Goal: Task Accomplishment & Management: Use online tool/utility

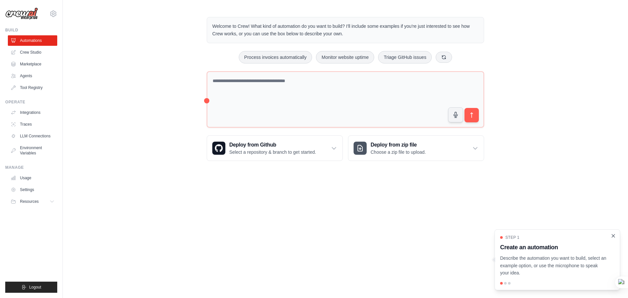
click at [614, 235] on icon "Close walkthrough" at bounding box center [614, 236] width 6 height 6
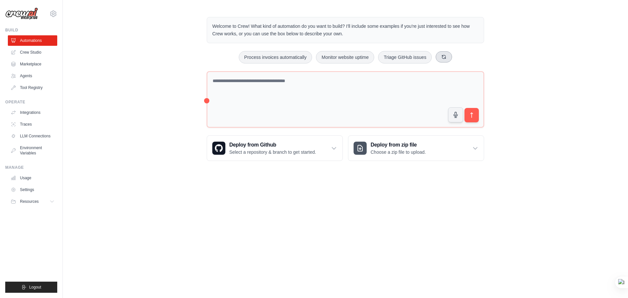
click at [445, 59] on icon at bounding box center [445, 57] width 4 height 4
click at [462, 57] on icon at bounding box center [461, 56] width 5 height 5
click at [462, 57] on div "Generate weekly reports Analyze customer feedback Process invoices automatically" at bounding box center [346, 57] width 278 height 12
click at [452, 58] on icon at bounding box center [452, 56] width 5 height 5
click at [260, 85] on textarea at bounding box center [346, 99] width 278 height 56
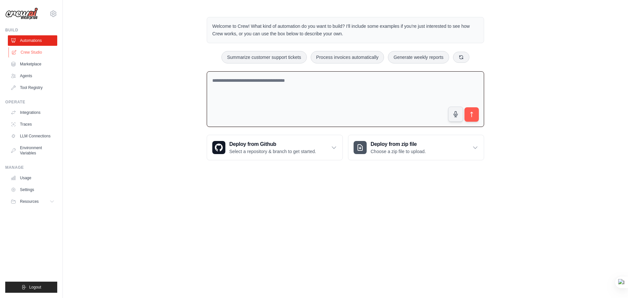
click at [32, 51] on link "Crew Studio" at bounding box center [33, 52] width 49 height 10
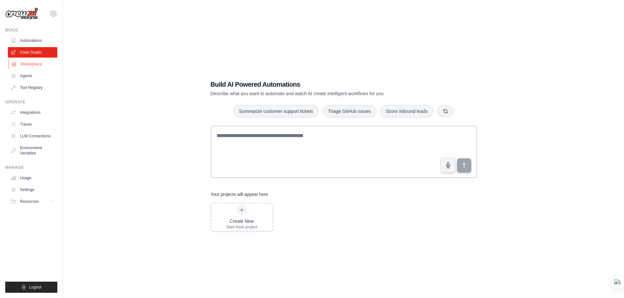
click at [32, 63] on link "Marketplace" at bounding box center [33, 64] width 49 height 10
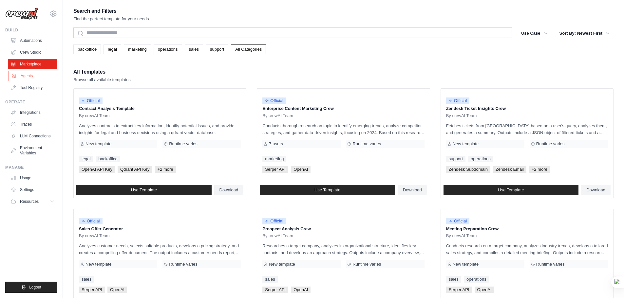
click at [28, 76] on link "Agents" at bounding box center [33, 76] width 49 height 10
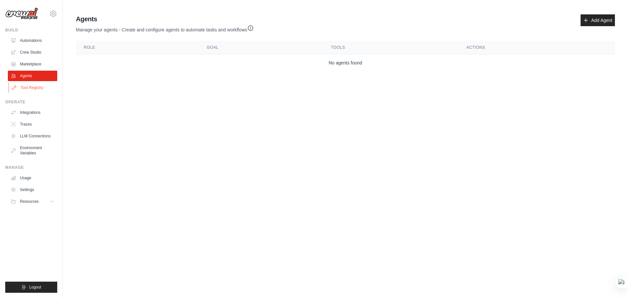
click at [35, 87] on link "Tool Registry" at bounding box center [33, 87] width 49 height 10
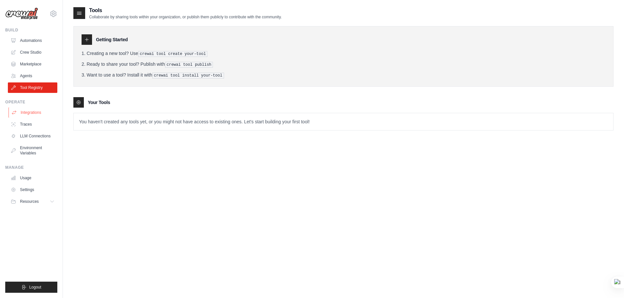
click at [32, 113] on link "Integrations" at bounding box center [33, 112] width 49 height 10
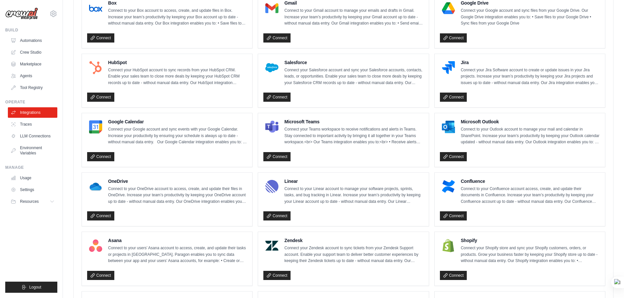
scroll to position [196, 0]
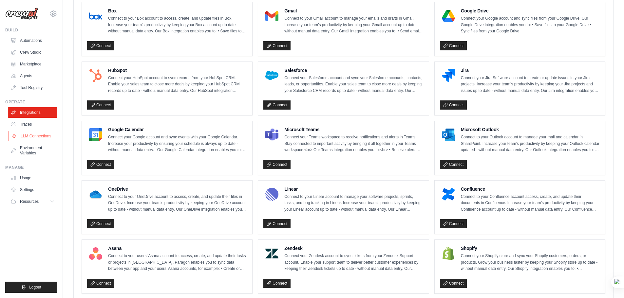
click at [36, 134] on link "LLM Connections" at bounding box center [33, 136] width 49 height 10
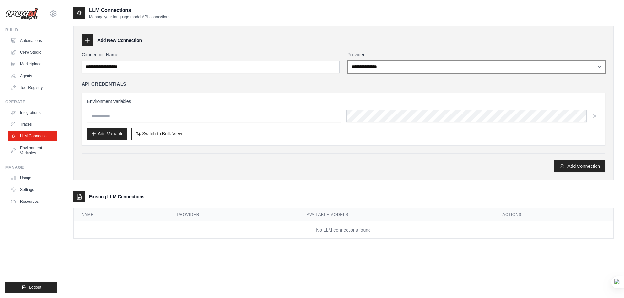
click at [375, 66] on select "**********" at bounding box center [476, 67] width 258 height 12
select select "******"
click at [347, 61] on select "**********" at bounding box center [476, 67] width 258 height 12
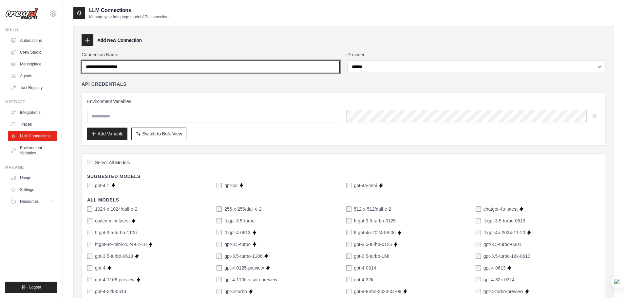
click at [253, 70] on input "Connection Name" at bounding box center [211, 67] width 258 height 12
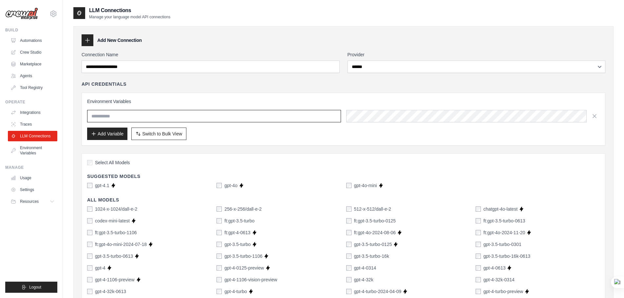
click at [151, 117] on input "text" at bounding box center [214, 116] width 254 height 12
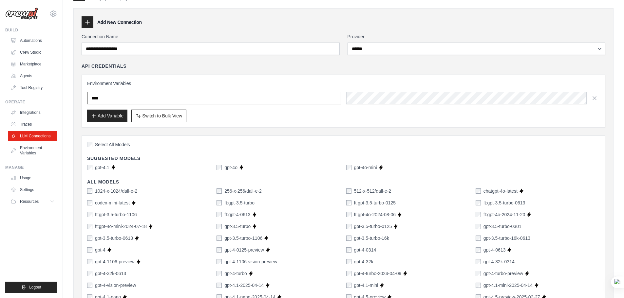
scroll to position [33, 0]
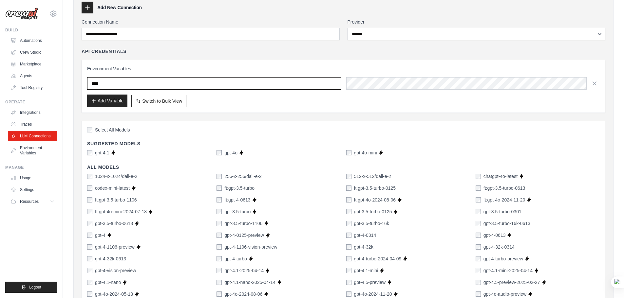
type input "****"
click at [105, 100] on button "Add Variable" at bounding box center [107, 101] width 40 height 12
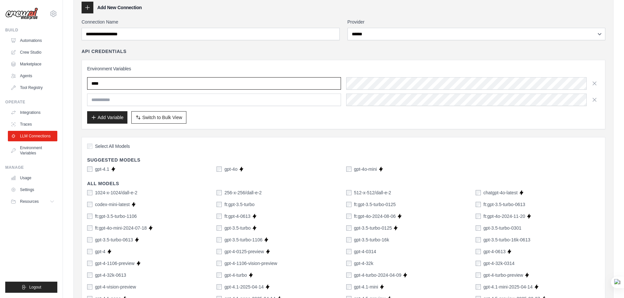
click at [136, 83] on input "****" at bounding box center [214, 83] width 254 height 12
click at [594, 83] on icon "button" at bounding box center [593, 83] width 3 height 3
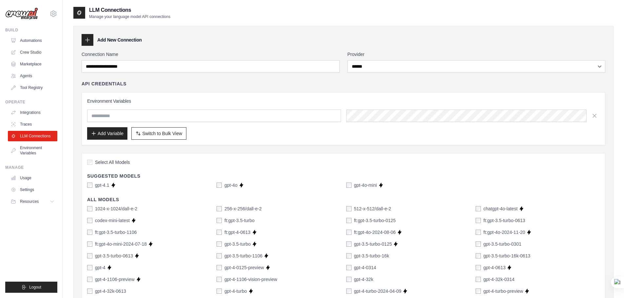
scroll to position [0, 0]
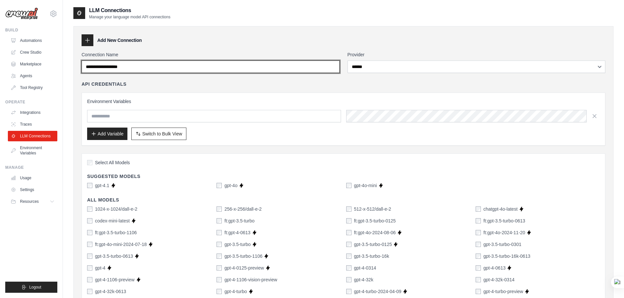
click at [193, 69] on input "Connection Name" at bounding box center [211, 67] width 258 height 12
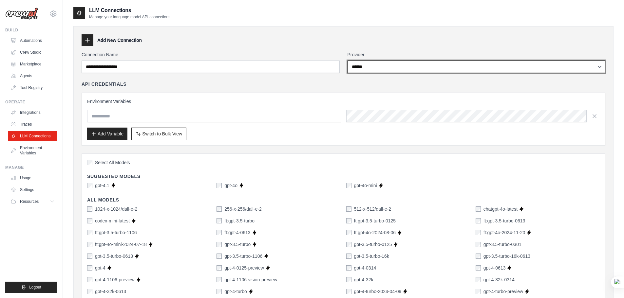
click at [380, 70] on select "**********" at bounding box center [476, 67] width 258 height 12
click at [347, 61] on select "**********" at bounding box center [476, 67] width 258 height 12
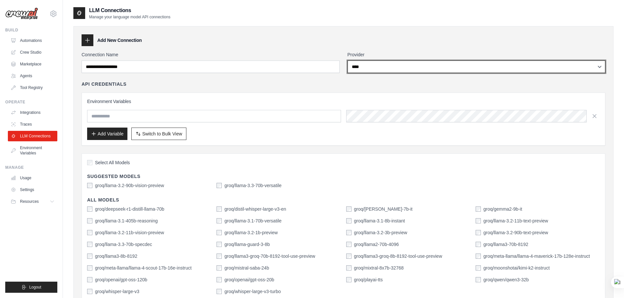
click at [366, 66] on select "**********" at bounding box center [476, 67] width 258 height 12
select select "******"
click at [347, 61] on select "**********" at bounding box center [476, 67] width 258 height 12
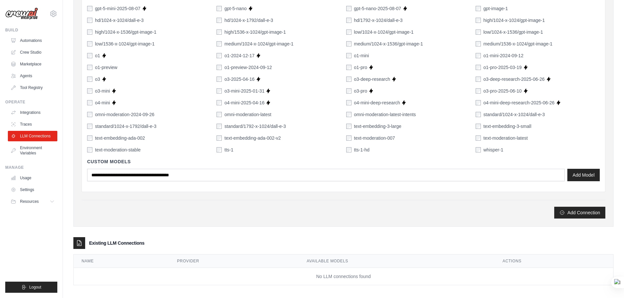
scroll to position [405, 0]
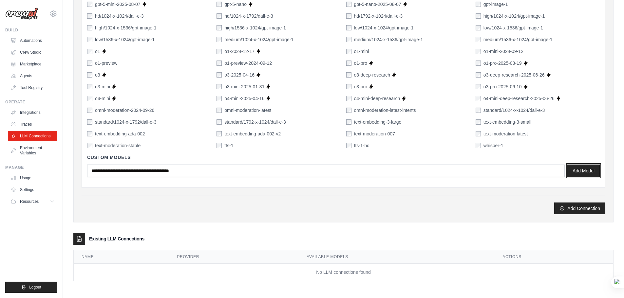
drag, startPoint x: 587, startPoint y: 171, endPoint x: 375, endPoint y: 20, distance: 259.9
click at [586, 171] on button "Add Model" at bounding box center [583, 171] width 32 height 12
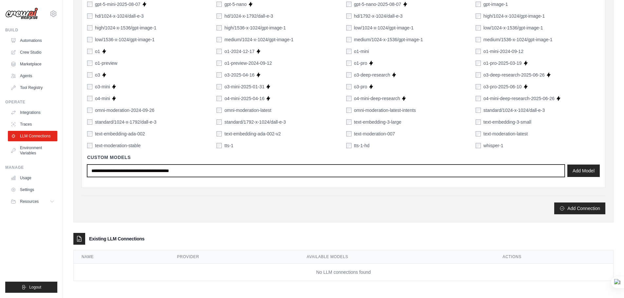
click at [176, 169] on input "text" at bounding box center [325, 171] width 477 height 12
type input "****"
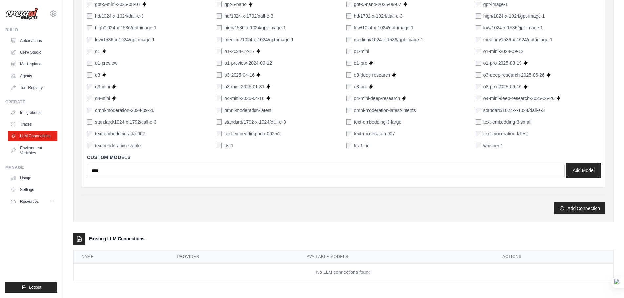
click at [589, 166] on button "Add Model" at bounding box center [583, 170] width 32 height 12
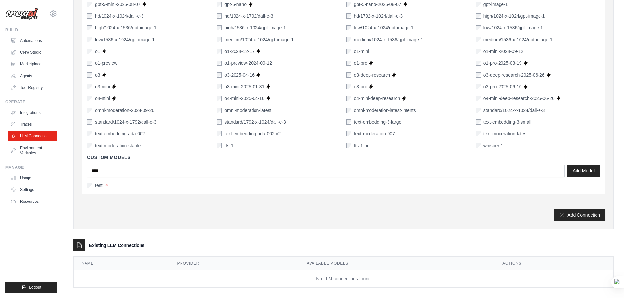
click at [105, 184] on button "×" at bounding box center [107, 185] width 4 height 6
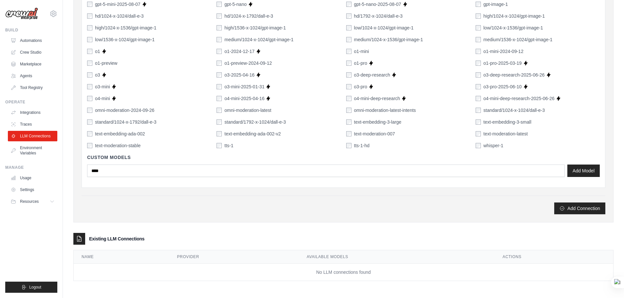
drag, startPoint x: 112, startPoint y: 240, endPoint x: 164, endPoint y: 240, distance: 52.0
click at [164, 240] on div "Existing LLM Connections" at bounding box center [343, 239] width 540 height 12
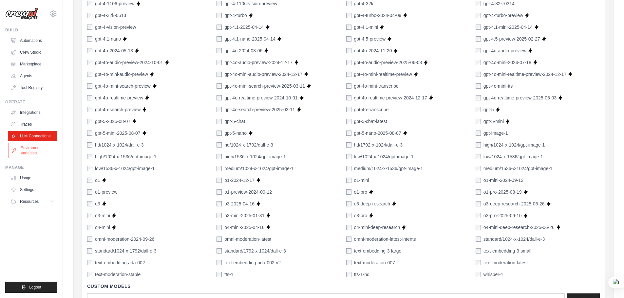
scroll to position [274, 0]
click at [26, 147] on link "Environment Variables" at bounding box center [33, 151] width 49 height 16
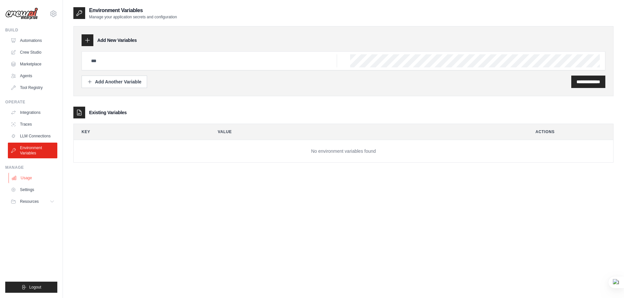
click at [29, 178] on link "Usage" at bounding box center [33, 178] width 49 height 10
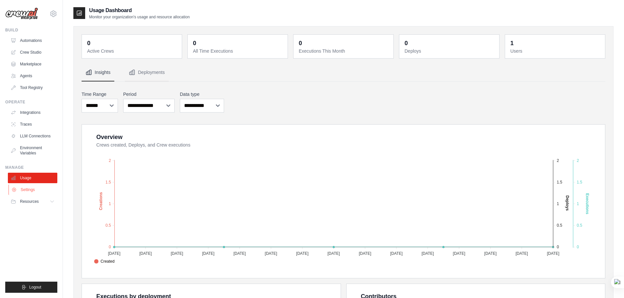
click at [29, 191] on link "Settings" at bounding box center [33, 190] width 49 height 10
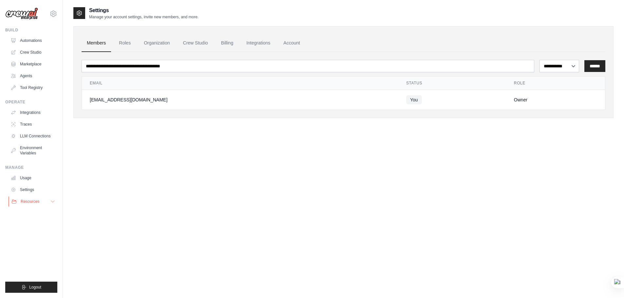
click at [32, 199] on span "Resources" at bounding box center [30, 201] width 19 height 5
click at [30, 39] on link "Automations" at bounding box center [33, 40] width 49 height 10
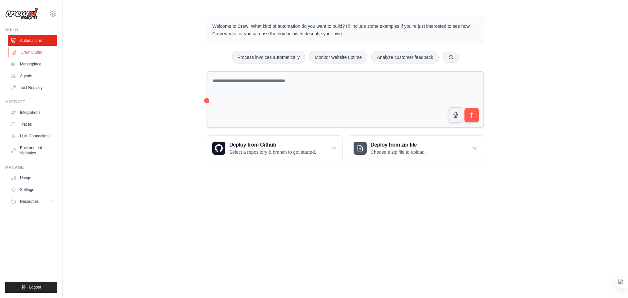
click at [37, 49] on link "Crew Studio" at bounding box center [33, 52] width 49 height 10
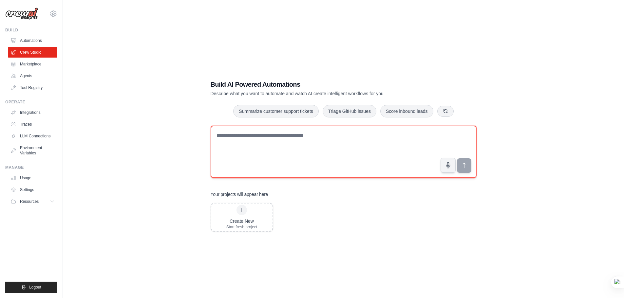
click at [317, 138] on textarea at bounding box center [343, 152] width 266 height 52
type textarea "**********"
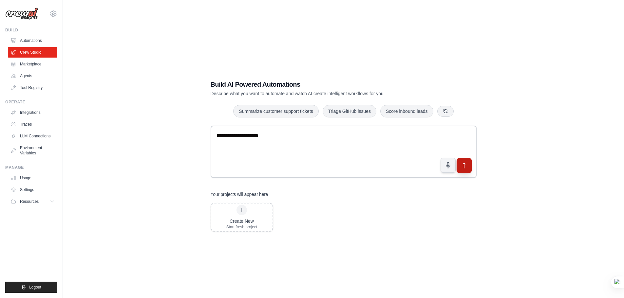
click at [464, 163] on icon "submit" at bounding box center [463, 165] width 7 height 7
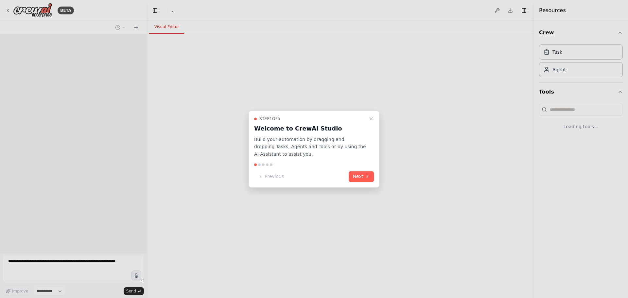
select select "****"
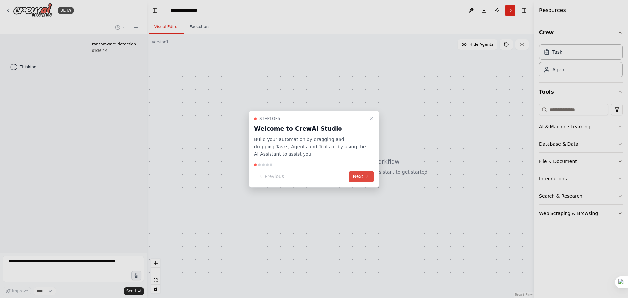
click at [367, 176] on icon at bounding box center [367, 176] width 5 height 5
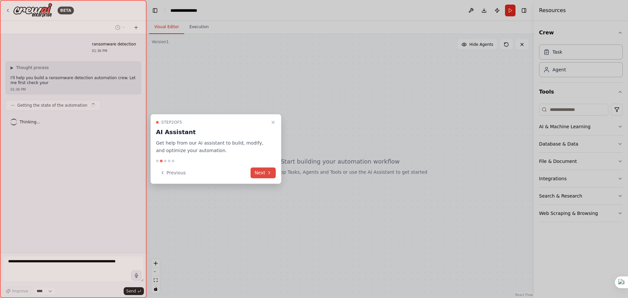
click at [266, 173] on button "Next" at bounding box center [263, 173] width 25 height 11
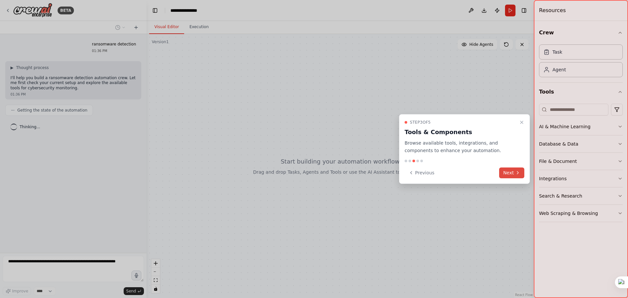
click at [516, 175] on icon at bounding box center [518, 172] width 5 height 5
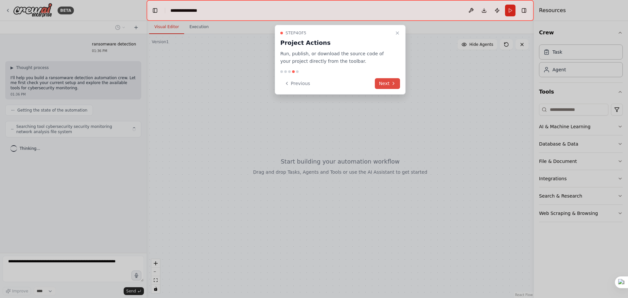
click at [387, 84] on button "Next" at bounding box center [387, 83] width 25 height 11
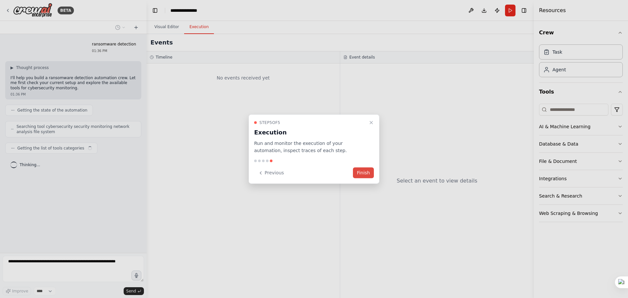
click at [362, 174] on button "Finish" at bounding box center [363, 173] width 21 height 11
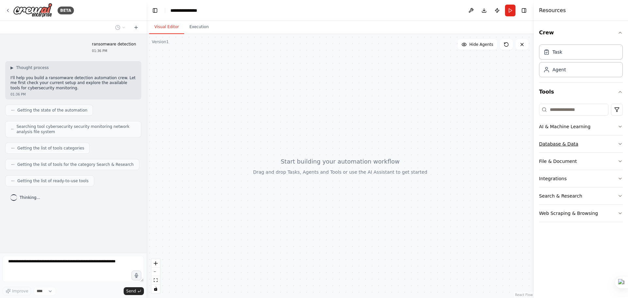
click at [619, 143] on icon "button" at bounding box center [620, 143] width 5 height 5
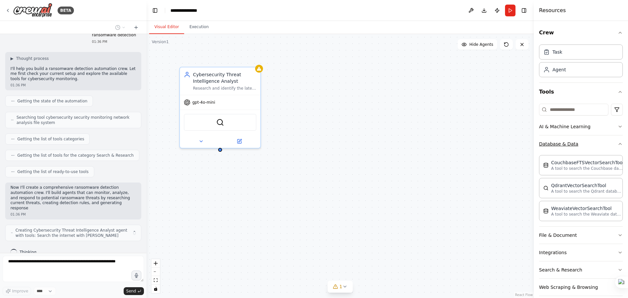
scroll to position [14, 0]
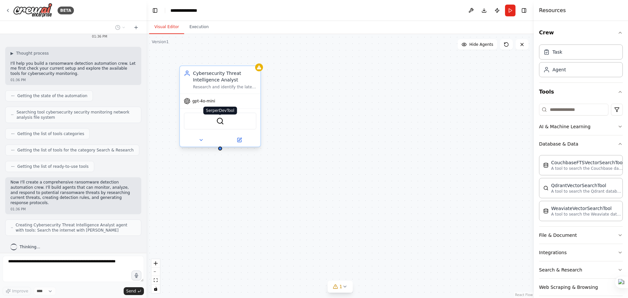
click at [220, 123] on img at bounding box center [220, 121] width 8 height 8
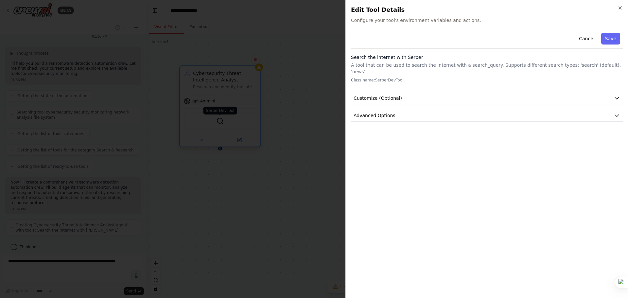
scroll to position [36, 0]
click at [592, 39] on button "Cancel" at bounding box center [586, 39] width 23 height 12
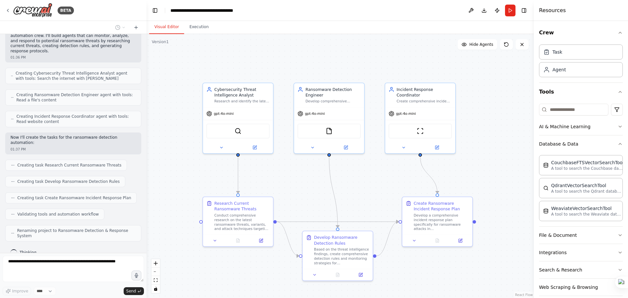
scroll to position [161, 0]
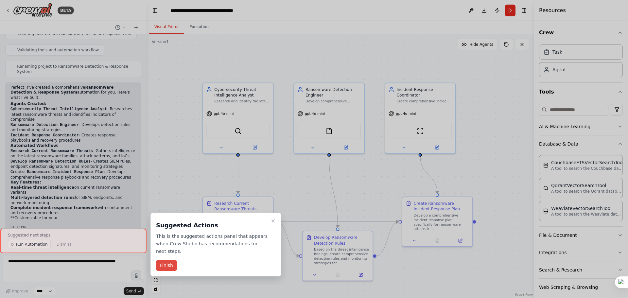
click at [167, 260] on button "Finish" at bounding box center [166, 265] width 21 height 11
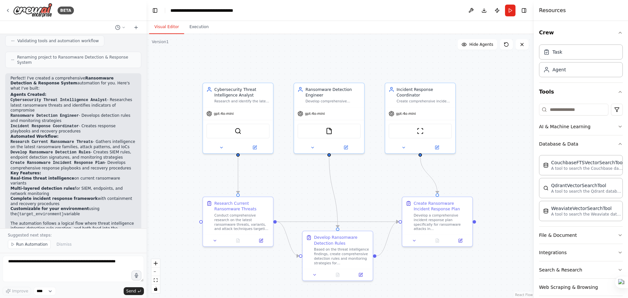
scroll to position [373, 0]
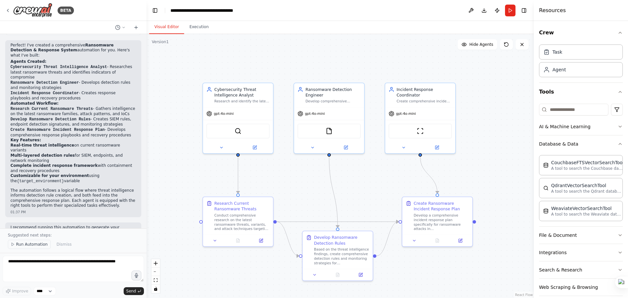
click at [28, 246] on span "Run Automation" at bounding box center [32, 244] width 32 height 5
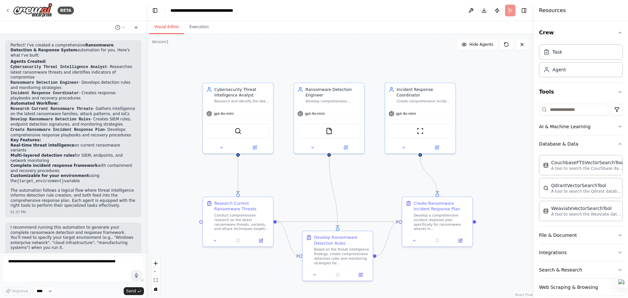
scroll to position [348, 0]
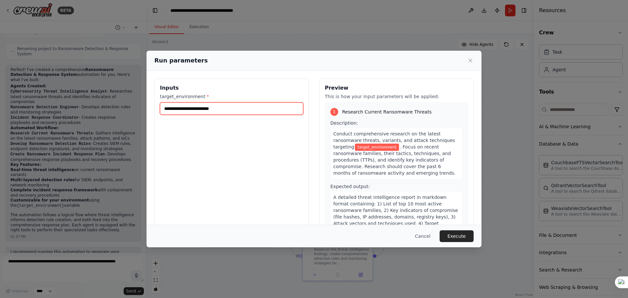
click at [230, 108] on input "target_environment *" at bounding box center [231, 108] width 143 height 12
click at [261, 109] on input "target_environment *" at bounding box center [231, 108] width 143 height 12
type input "*"
type input "**********"
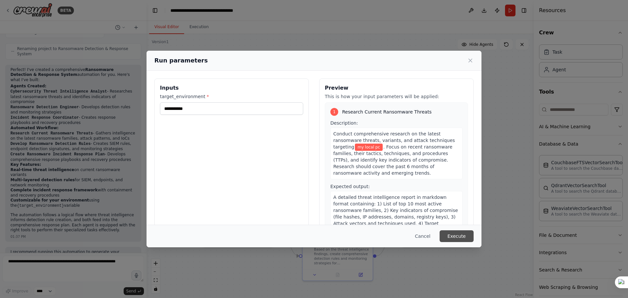
click at [460, 235] on button "Execute" at bounding box center [457, 236] width 34 height 12
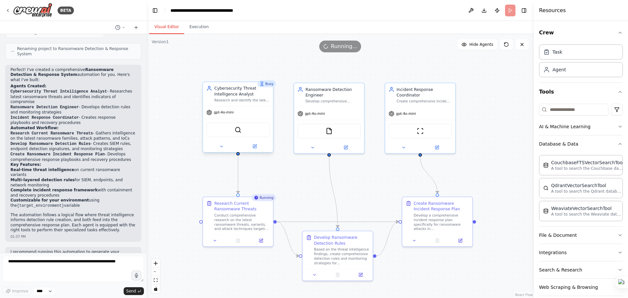
click at [244, 133] on div "SerperDevTool" at bounding box center [238, 129] width 63 height 15
click at [245, 216] on div "Conduct comprehensive research on the latest ransomware threats, variants, and …" at bounding box center [241, 221] width 55 height 18
click at [618, 235] on icon "button" at bounding box center [620, 235] width 5 height 5
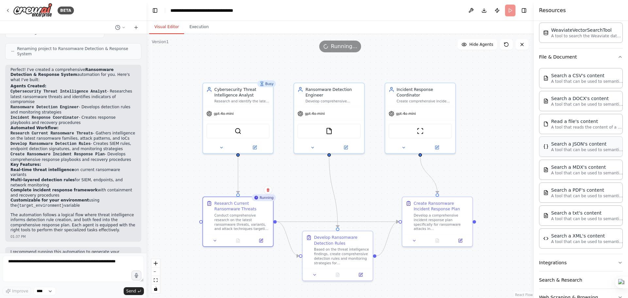
scroll to position [196, 0]
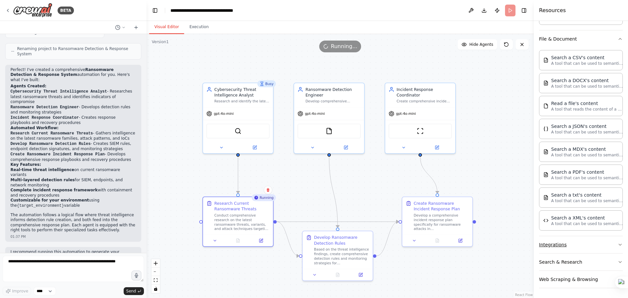
click at [618, 242] on icon "button" at bounding box center [620, 244] width 5 height 5
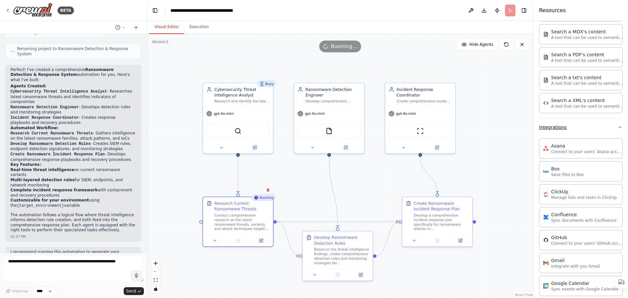
scroll to position [327, 0]
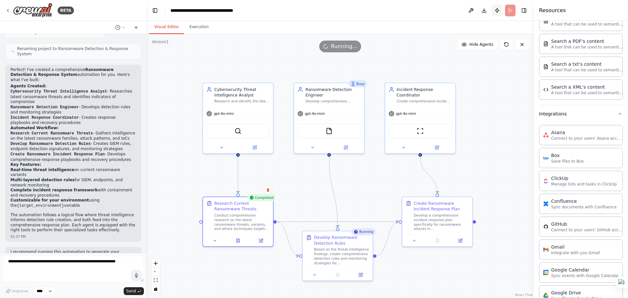
click at [498, 11] on button "Publish" at bounding box center [497, 11] width 10 height 12
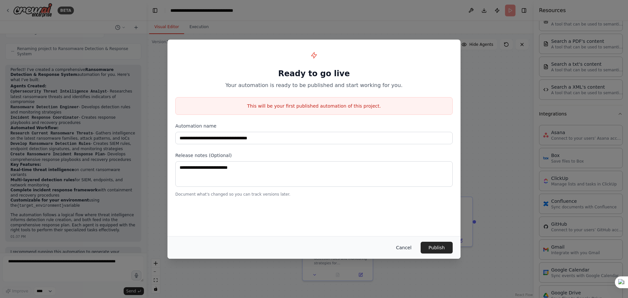
click at [409, 246] on button "Cancel" at bounding box center [404, 248] width 26 height 12
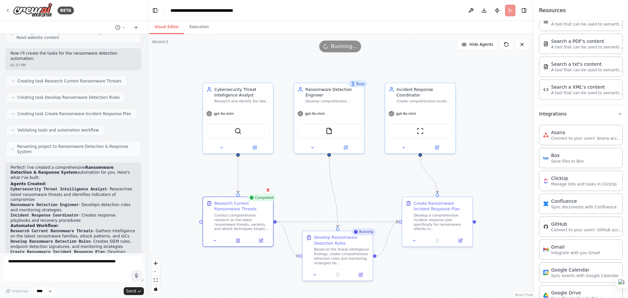
scroll to position [250, 0]
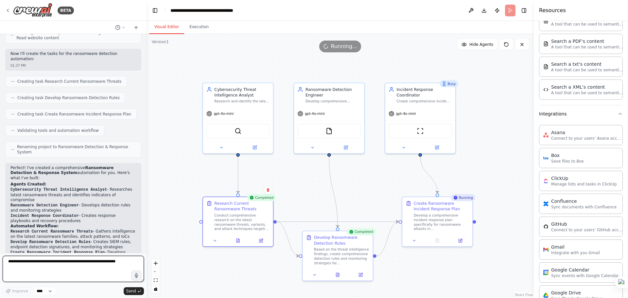
click at [110, 268] on textarea at bounding box center [73, 269] width 141 height 26
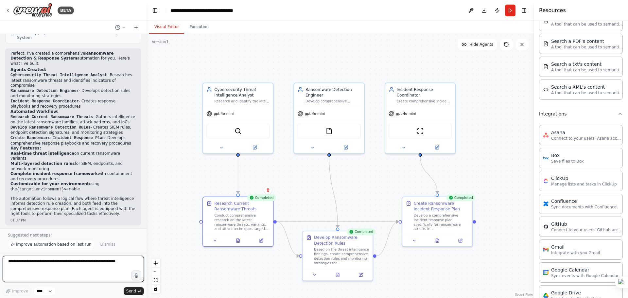
scroll to position [373, 0]
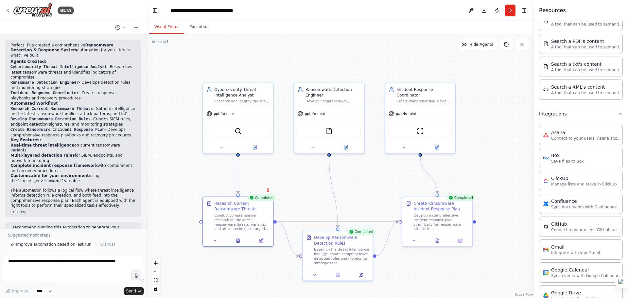
drag, startPoint x: 80, startPoint y: 207, endPoint x: 127, endPoint y: 208, distance: 47.8
click at [127, 225] on p "I recommend running this automation to generate your complete ransomware detect…" at bounding box center [73, 238] width 126 height 26
copy p "Windows enterprise network"
click at [24, 269] on textarea at bounding box center [73, 269] width 141 height 26
paste textarea "**********"
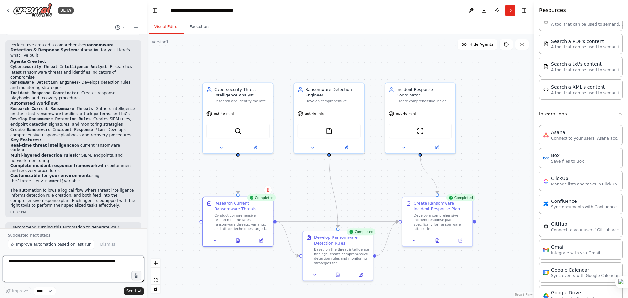
type textarea "**********"
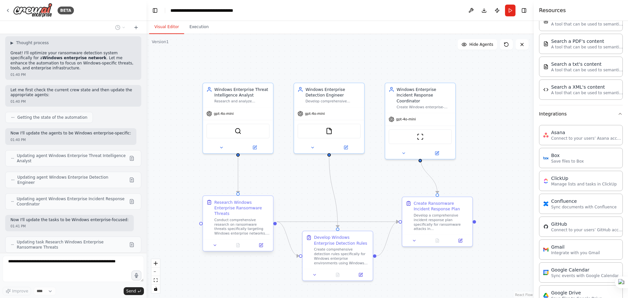
scroll to position [647, 0]
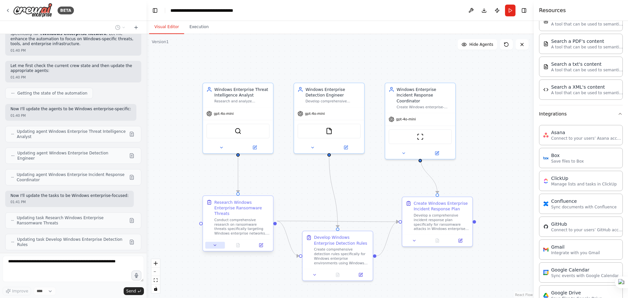
click at [215, 243] on icon at bounding box center [215, 245] width 5 height 5
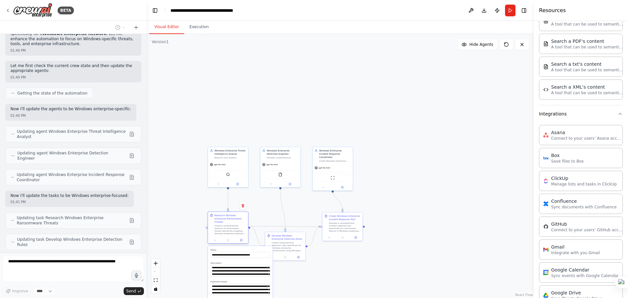
scroll to position [664, 0]
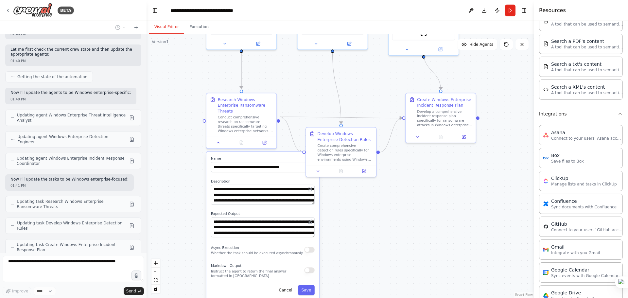
drag, startPoint x: 298, startPoint y: 201, endPoint x: 301, endPoint y: 97, distance: 103.8
click at [301, 97] on div ".deletable-edge-delete-btn { width: 20px; height: 20px; border: 0px solid #ffff…" at bounding box center [341, 166] width 388 height 264
click at [285, 285] on button "Cancel" at bounding box center [286, 290] width 20 height 10
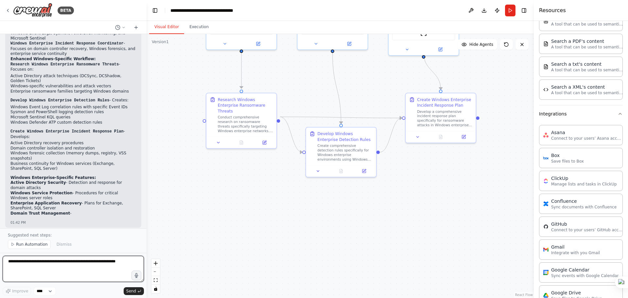
scroll to position [966, 0]
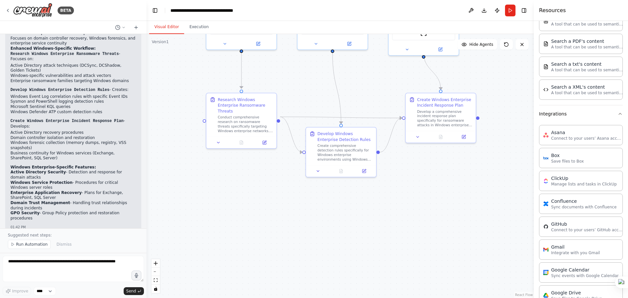
drag, startPoint x: 48, startPoint y: 202, endPoint x: 68, endPoint y: 202, distance: 20.6
click at [68, 240] on p "I recommend running the updated automation to generate your Windows enterprise-…" at bounding box center [73, 255] width 126 height 31
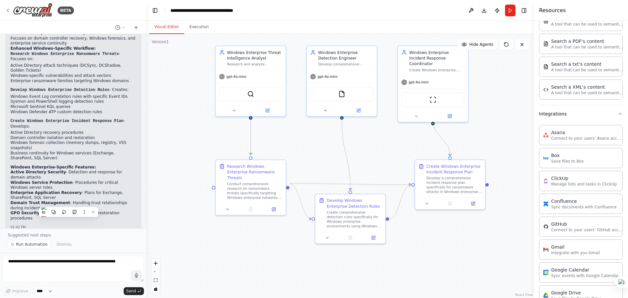
drag, startPoint x: 427, startPoint y: 170, endPoint x: 437, endPoint y: 237, distance: 67.2
click at [437, 237] on div ".deletable-edge-delete-btn { width: 20px; height: 20px; border: 0px solid #ffff…" at bounding box center [341, 166] width 388 height 264
click at [376, 157] on div ".deletable-edge-delete-btn { width: 20px; height: 20px; border: 0px solid #ffff…" at bounding box center [341, 166] width 388 height 264
click at [33, 244] on span "Run Automation" at bounding box center [32, 244] width 32 height 5
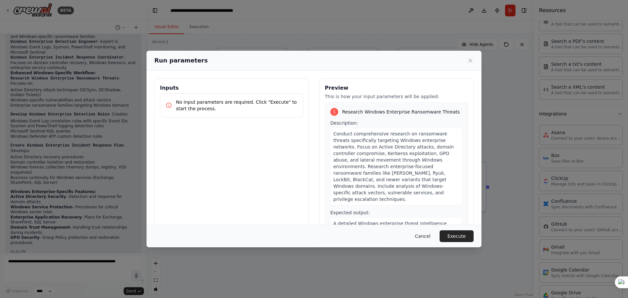
click at [427, 235] on button "Cancel" at bounding box center [423, 236] width 26 height 12
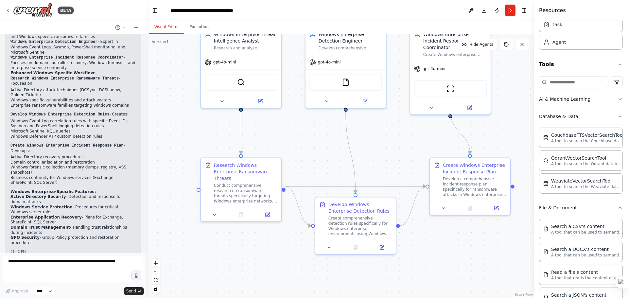
scroll to position [0, 0]
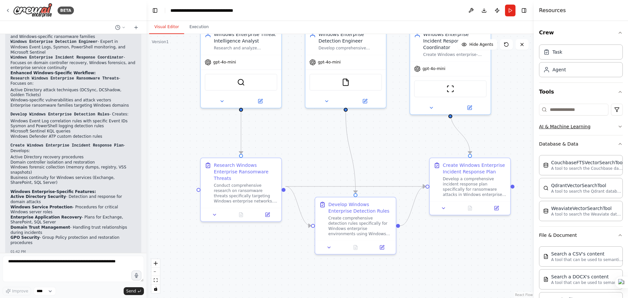
click at [569, 128] on button "AI & Machine Learning" at bounding box center [581, 126] width 84 height 17
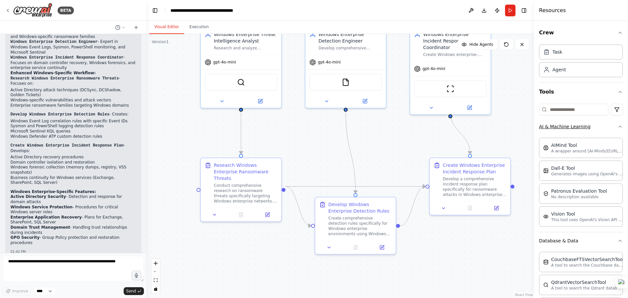
click at [569, 128] on button "AI & Machine Learning" at bounding box center [581, 126] width 84 height 17
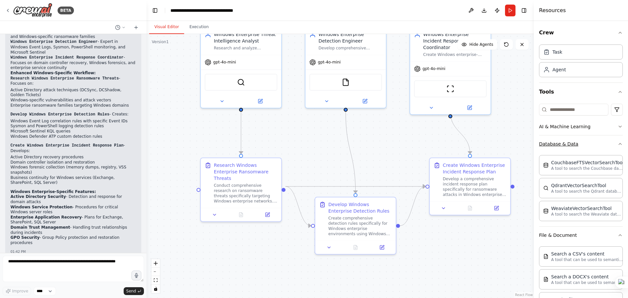
click at [564, 144] on button "Database & Data" at bounding box center [581, 144] width 84 height 17
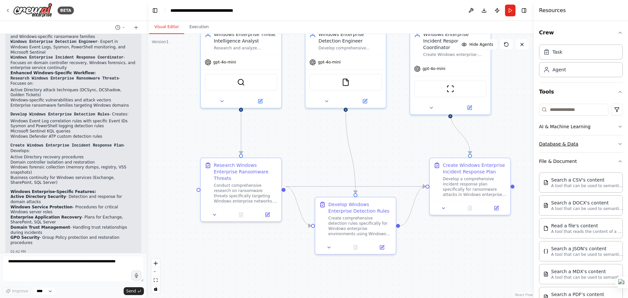
click at [564, 144] on button "Database & Data" at bounding box center [581, 144] width 84 height 17
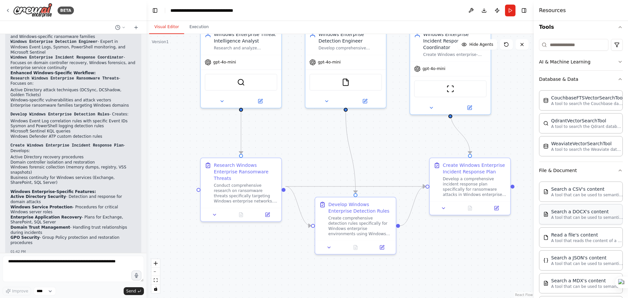
scroll to position [65, 0]
click at [568, 189] on div "Search a CSV's content" at bounding box center [588, 188] width 72 height 7
click at [90, 194] on li "Active Directory Security - Detection and response for domain attacks" at bounding box center [73, 199] width 126 height 10
click at [201, 25] on button "Execution" at bounding box center [199, 27] width 30 height 14
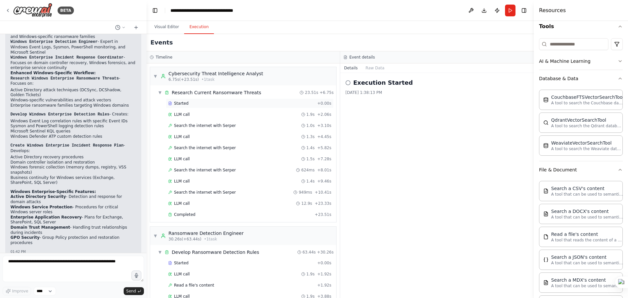
click at [176, 103] on span "Started" at bounding box center [181, 103] width 14 height 5
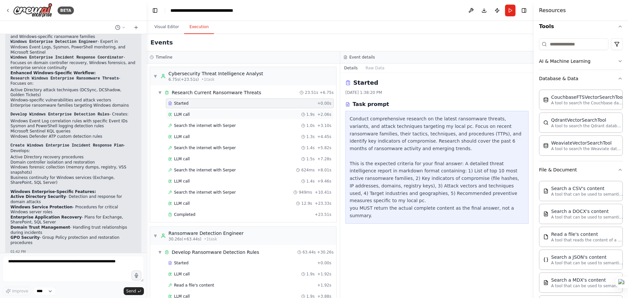
click at [178, 113] on span "LLM call" at bounding box center [182, 114] width 16 height 5
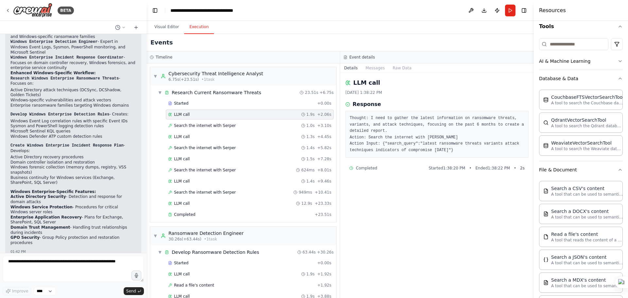
click at [186, 118] on div "LLM call 1.9s + 2.06s" at bounding box center [250, 115] width 168 height 10
click at [189, 126] on span "Search the internet with Serper" at bounding box center [205, 125] width 62 height 5
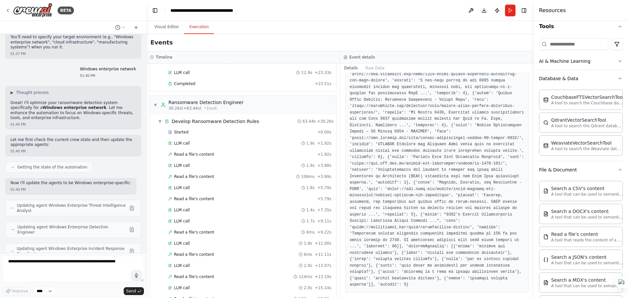
scroll to position [549, 0]
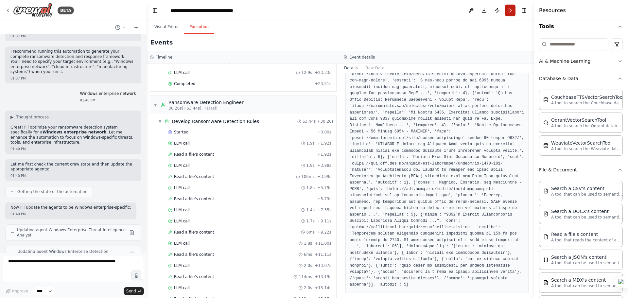
click at [509, 8] on button "Run" at bounding box center [510, 11] width 10 height 12
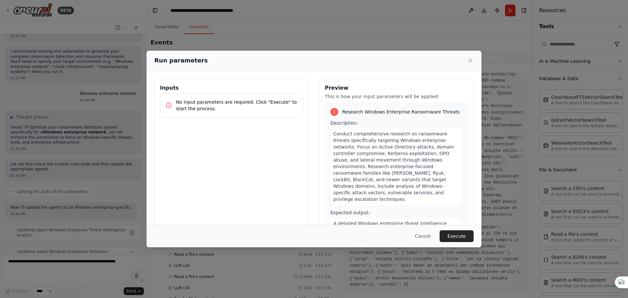
click at [189, 102] on p "No input parameters are required. Click "Execute" to start the process." at bounding box center [237, 105] width 122 height 13
click at [187, 102] on p "No input parameters are required. Click "Execute" to start the process." at bounding box center [237, 105] width 122 height 13
drag, startPoint x: 424, startPoint y: 236, endPoint x: 368, endPoint y: 176, distance: 81.3
click at [385, 207] on div "Run parameters Inputs No input parameters are required. Click "Execute" to star…" at bounding box center [314, 149] width 335 height 197
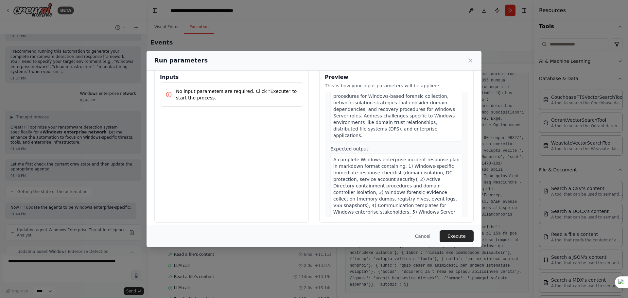
scroll to position [17, 0]
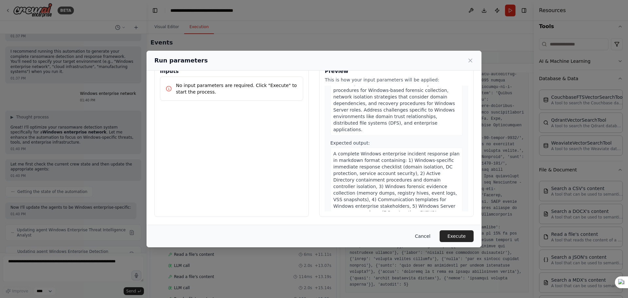
click at [426, 237] on button "Cancel" at bounding box center [423, 236] width 26 height 12
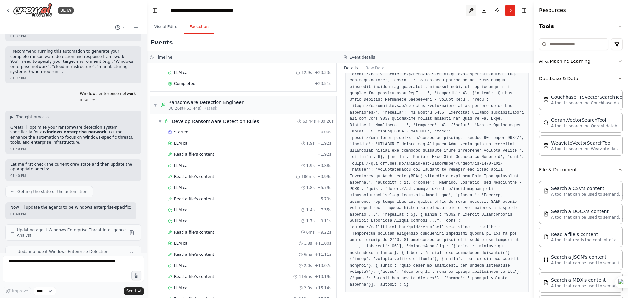
click at [473, 11] on button at bounding box center [471, 11] width 10 height 12
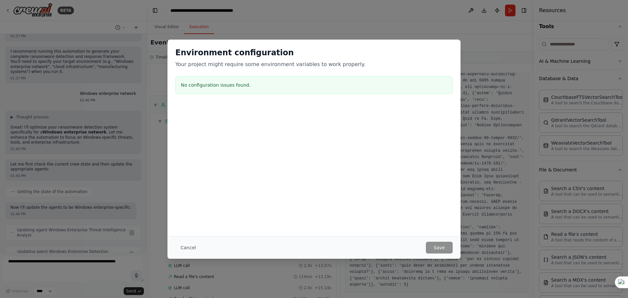
click at [291, 246] on div "Cancel Save" at bounding box center [314, 248] width 278 height 12
click at [188, 248] on button "Cancel" at bounding box center [188, 248] width 26 height 12
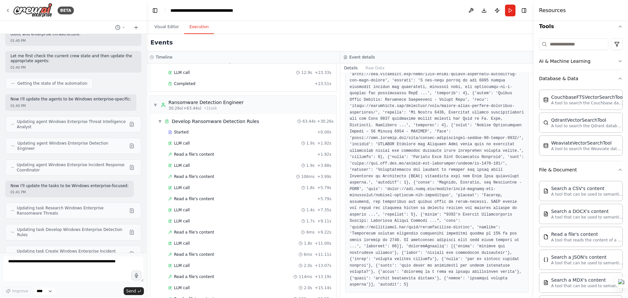
scroll to position [778, 0]
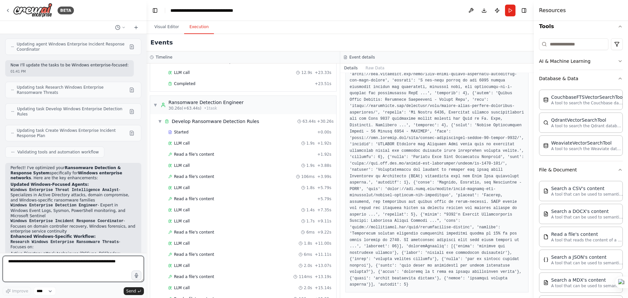
click at [38, 263] on textarea at bounding box center [73, 269] width 141 height 26
type textarea "*"
type textarea "*****"
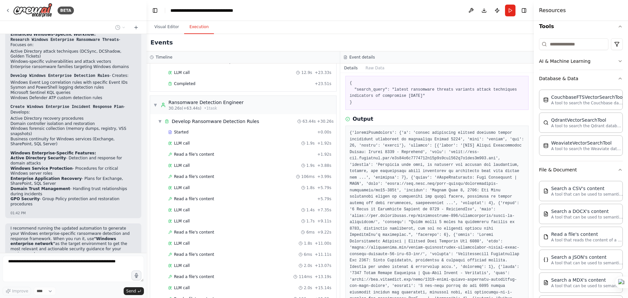
scroll to position [0, 0]
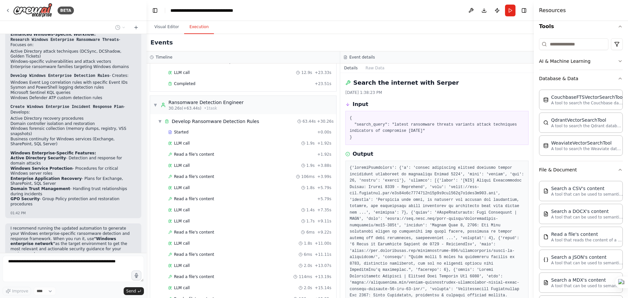
click at [415, 133] on pre "{ "search_query": "latest ransomware threats variants attack techniques indicat…" at bounding box center [437, 128] width 175 height 26
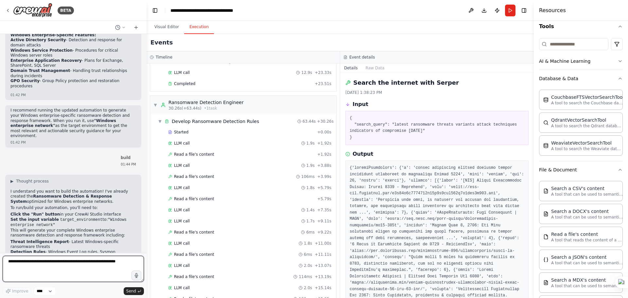
scroll to position [1104, 0]
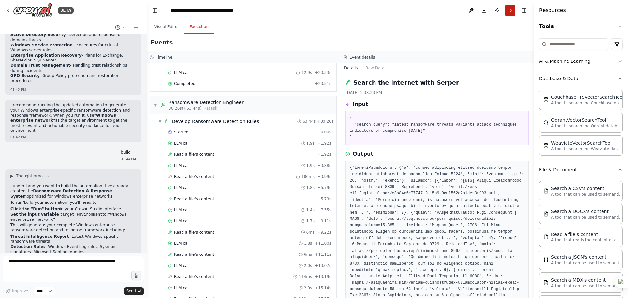
click at [511, 9] on button "Run" at bounding box center [510, 11] width 10 height 12
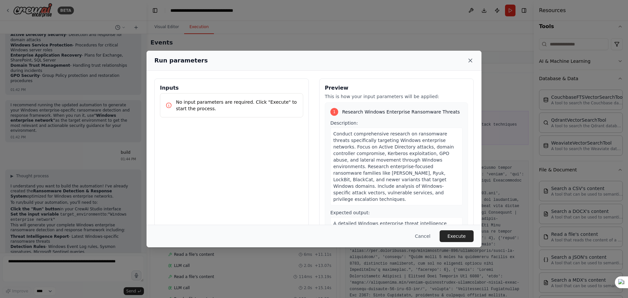
click at [470, 60] on icon at bounding box center [470, 60] width 3 height 3
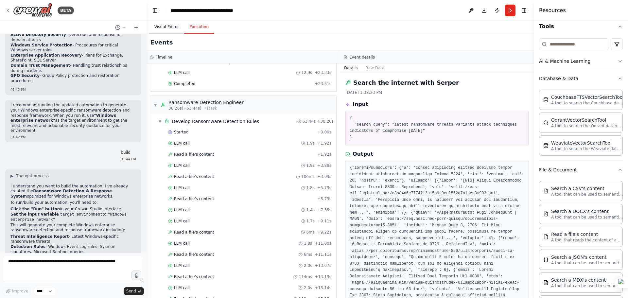
click at [160, 29] on button "Visual Editor" at bounding box center [166, 27] width 35 height 14
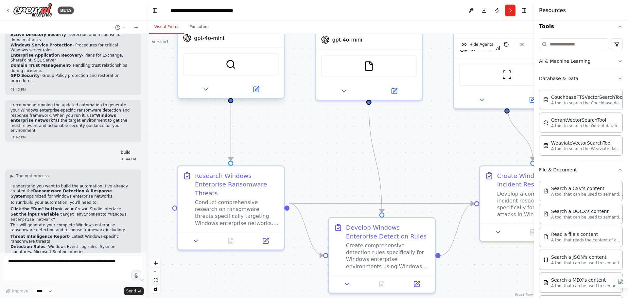
click at [240, 65] on div "SerperDevTool" at bounding box center [231, 64] width 96 height 23
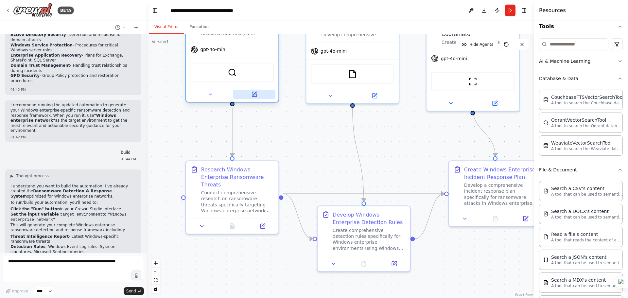
click at [253, 97] on icon at bounding box center [254, 94] width 6 height 6
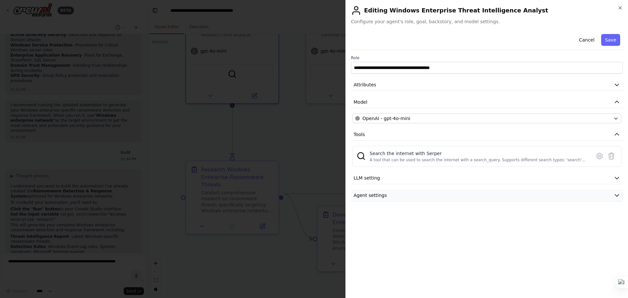
click at [401, 196] on button "Agent settings" at bounding box center [487, 196] width 272 height 12
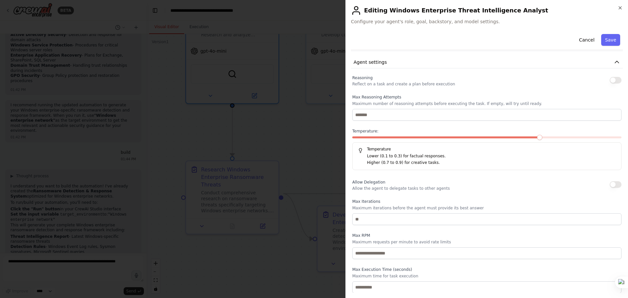
scroll to position [134, 0]
click at [620, 4] on div "**********" at bounding box center [487, 149] width 283 height 298
click at [582, 39] on button "Cancel" at bounding box center [586, 40] width 23 height 12
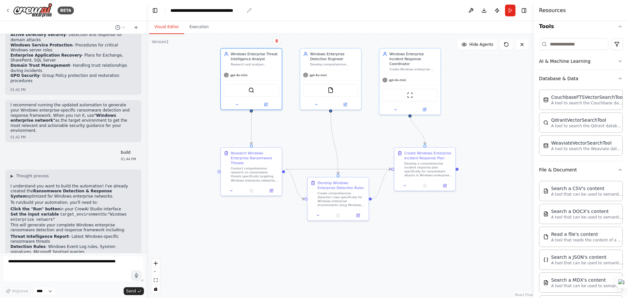
click at [182, 12] on div "**********" at bounding box center [208, 10] width 74 height 7
click at [483, 12] on button "Download" at bounding box center [484, 11] width 10 height 12
click at [91, 260] on textarea at bounding box center [73, 269] width 141 height 26
type textarea "*****"
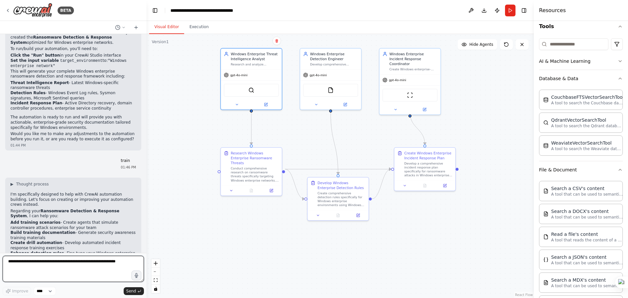
scroll to position [1264, 0]
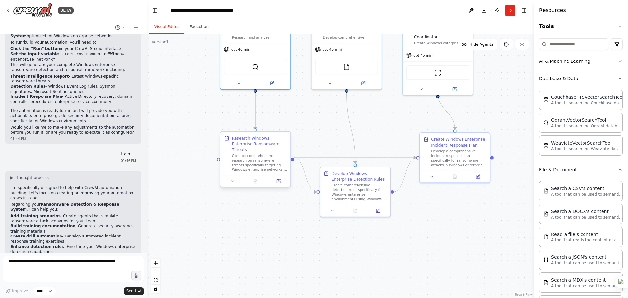
click at [257, 161] on div "Conduct comprehensive research on ransomware threats specifically targeting Win…" at bounding box center [259, 163] width 55 height 18
click at [353, 141] on icon "Edge from c7aa58dc-385a-449e-9251-add16b3ba86d to e84dfafa-49fc-47f3-aec3-73623…" at bounding box center [351, 128] width 9 height 71
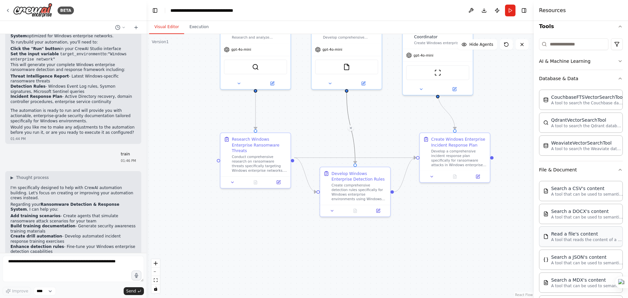
click at [581, 235] on div "Read a file's content" at bounding box center [588, 234] width 72 height 7
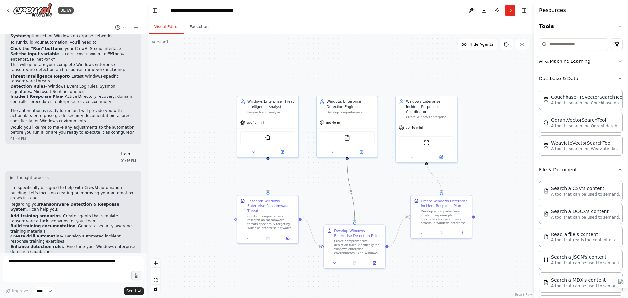
drag, startPoint x: 475, startPoint y: 149, endPoint x: 485, endPoint y: 202, distance: 53.9
click at [485, 202] on div ".deletable-edge-delete-btn { width: 20px; height: 20px; border: 0px solid #ffff…" at bounding box center [341, 166] width 388 height 264
click at [465, 45] on circle at bounding box center [464, 44] width 1 height 1
click at [465, 45] on icon at bounding box center [462, 44] width 5 height 5
